Goal: Information Seeking & Learning: Learn about a topic

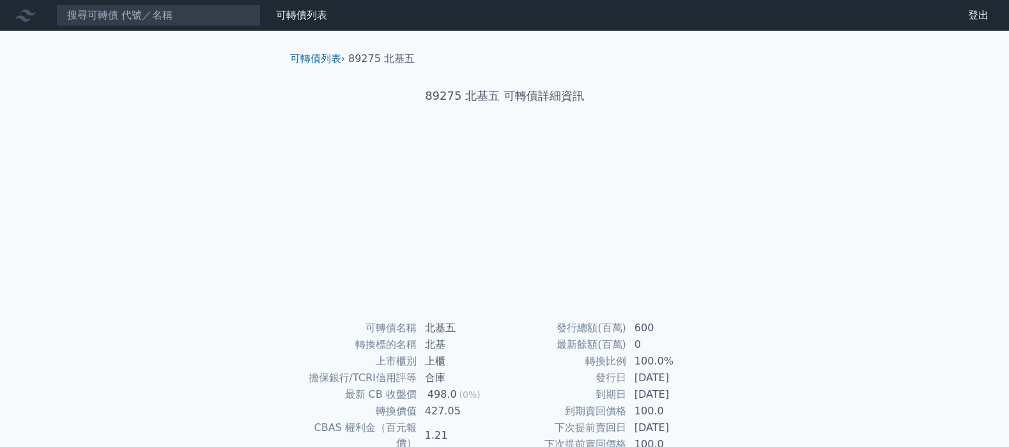
scroll to position [144, 0]
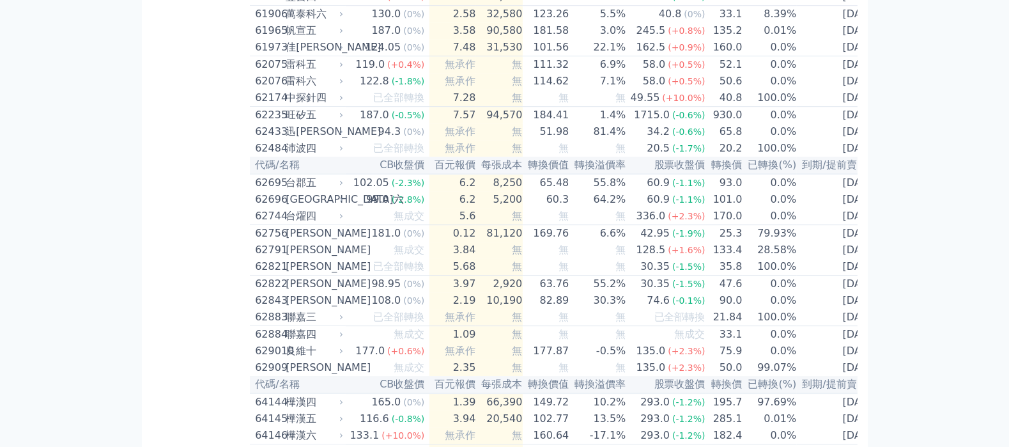
scroll to position [544, 0]
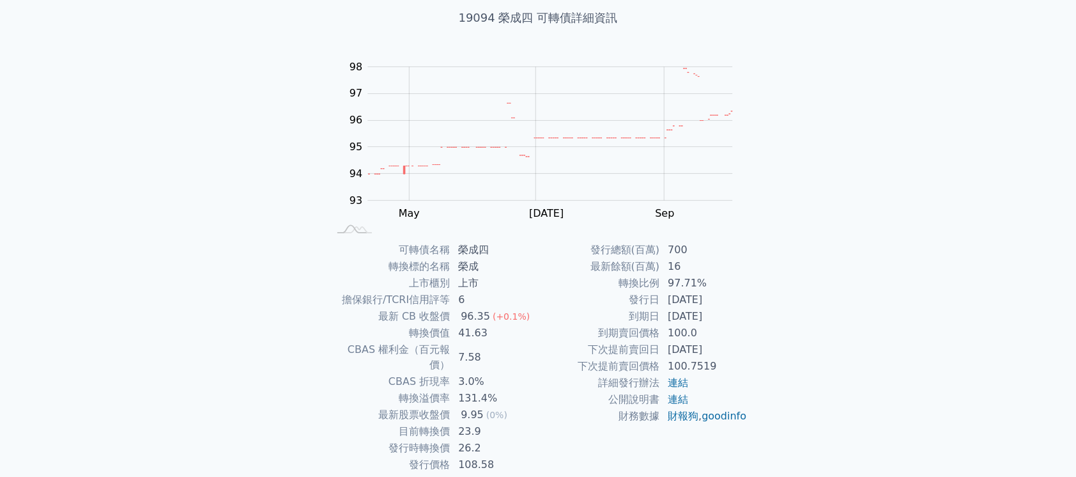
scroll to position [77, 0]
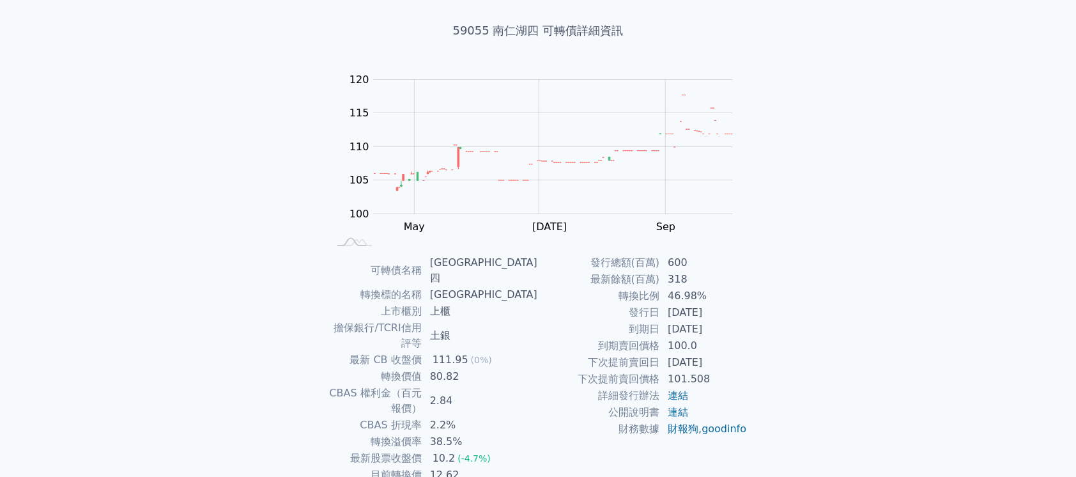
scroll to position [65, 0]
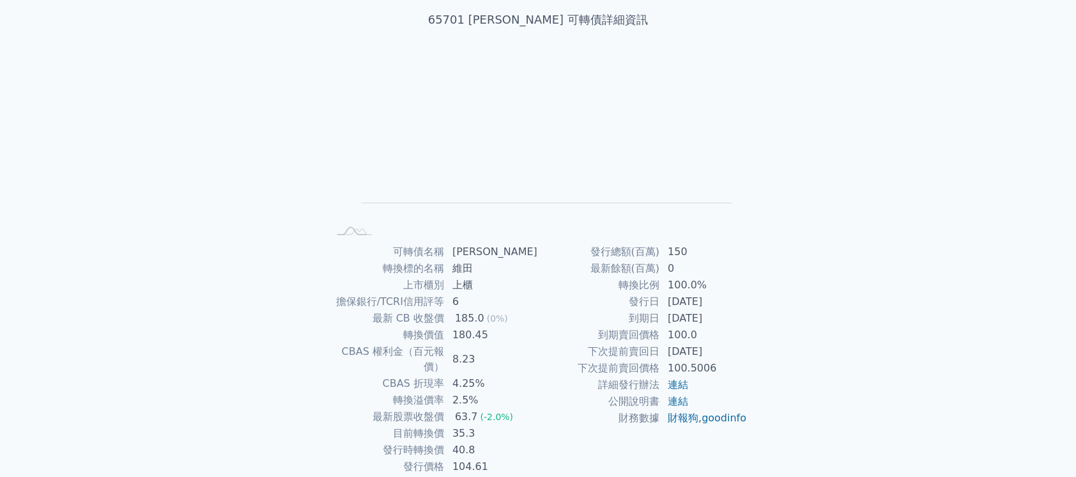
scroll to position [77, 0]
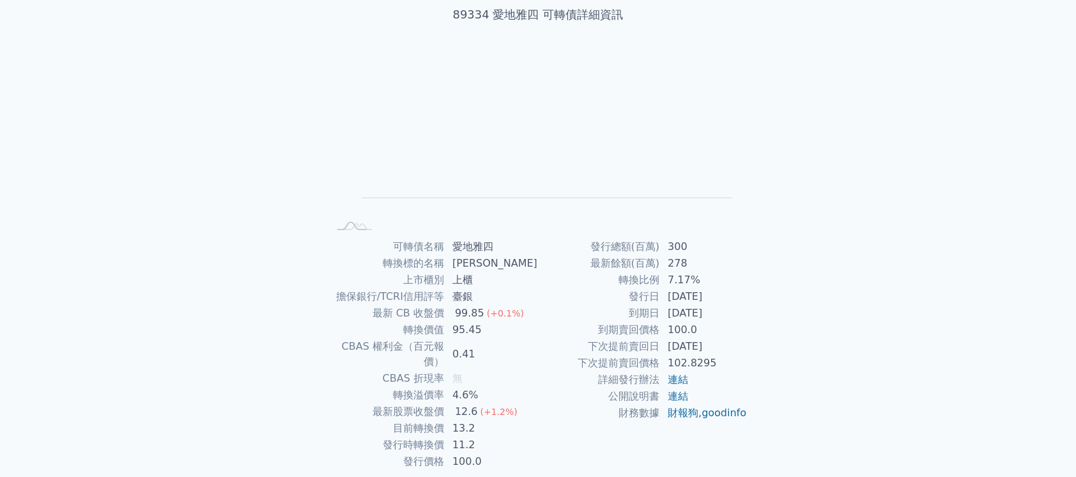
scroll to position [79, 0]
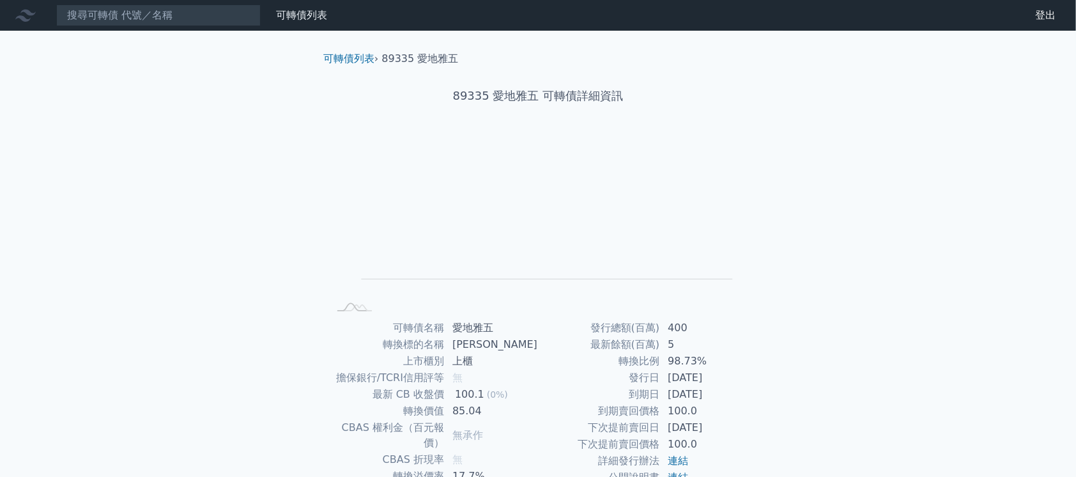
scroll to position [85, 0]
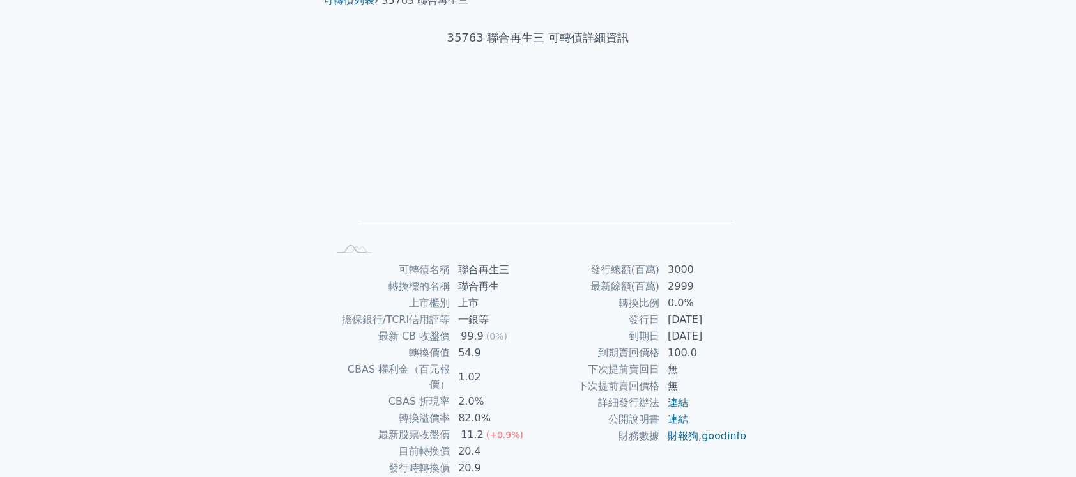
scroll to position [85, 0]
